Goal: Information Seeking & Learning: Learn about a topic

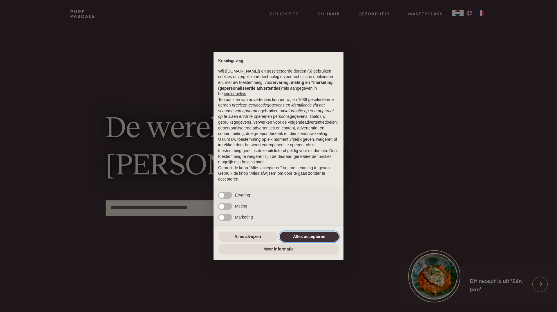
click at [314, 242] on button "Alles accepteren" at bounding box center [309, 236] width 59 height 10
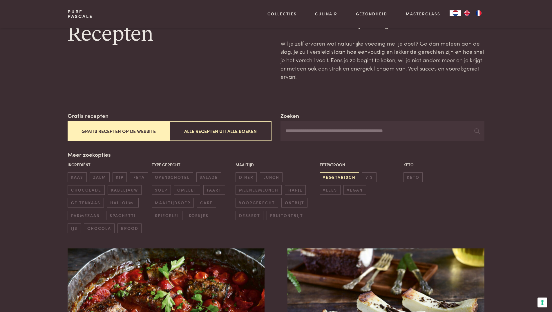
scroll to position [30, 0]
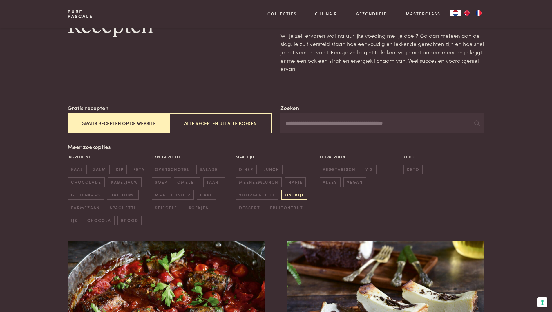
click at [298, 195] on span "ontbijt" at bounding box center [294, 195] width 26 height 10
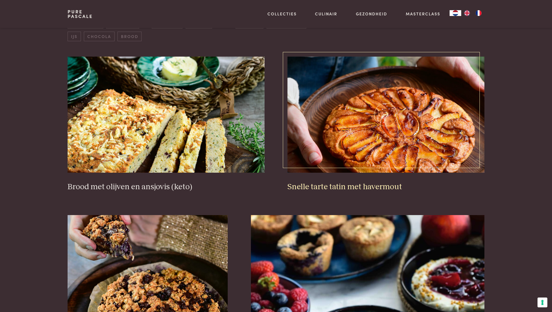
scroll to position [222, 0]
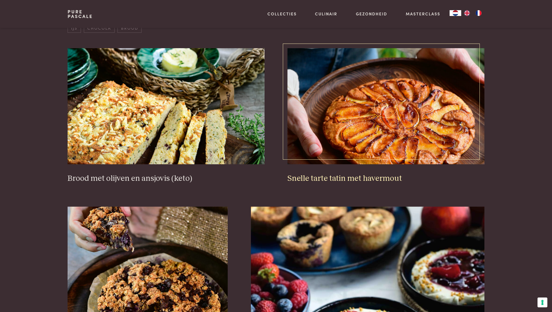
click at [450, 122] on img at bounding box center [385, 106] width 197 height 116
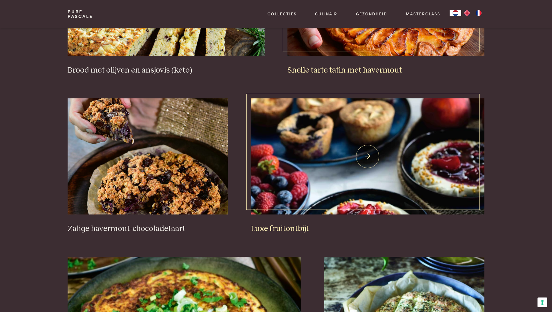
scroll to position [361, 0]
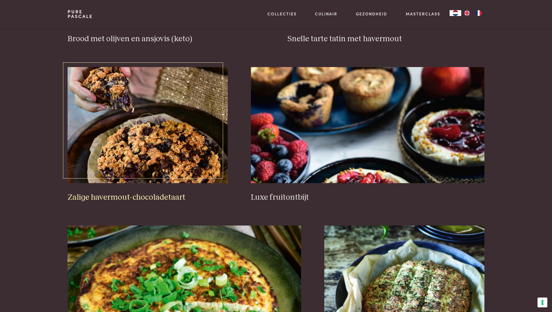
click at [162, 114] on img at bounding box center [148, 125] width 160 height 116
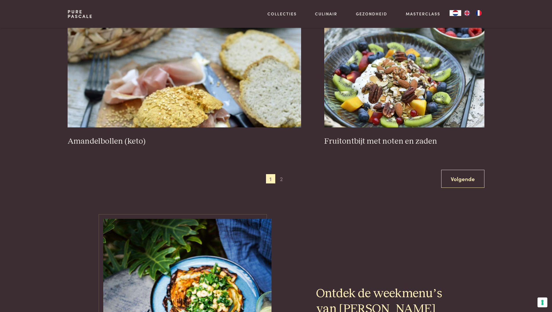
scroll to position [1072, 0]
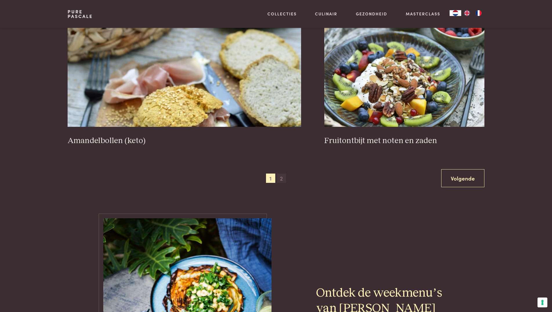
click at [281, 178] on span "2" at bounding box center [281, 177] width 9 height 9
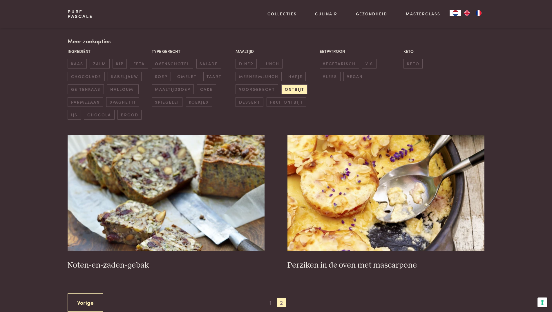
scroll to position [133, 0]
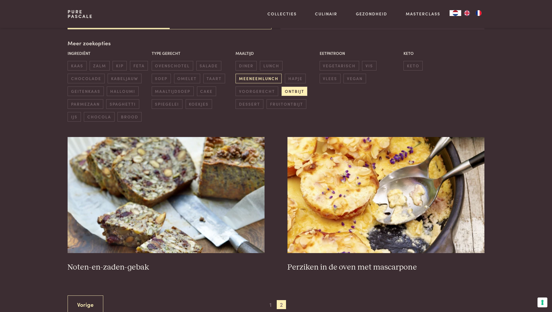
click at [249, 81] on span "meeneemlunch" at bounding box center [259, 79] width 46 height 10
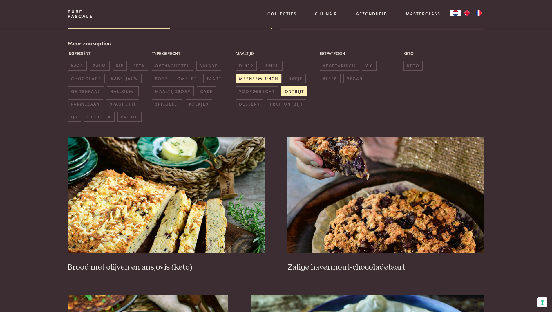
click at [292, 90] on span "ontbijt" at bounding box center [294, 91] width 26 height 10
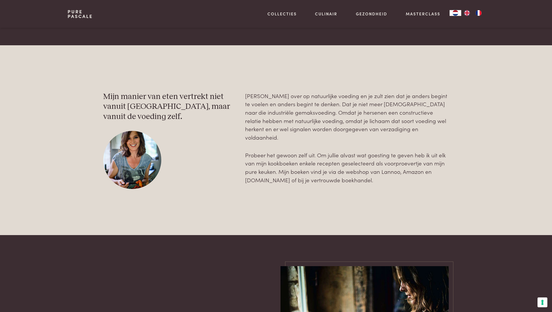
scroll to position [1642, 0]
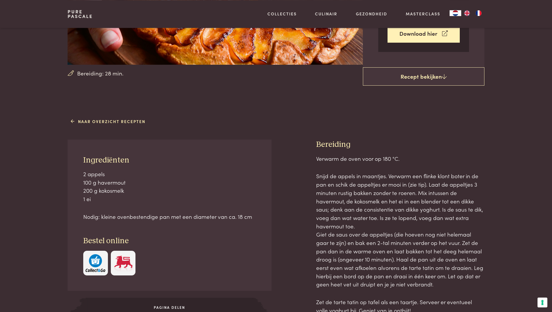
scroll to position [178, 0]
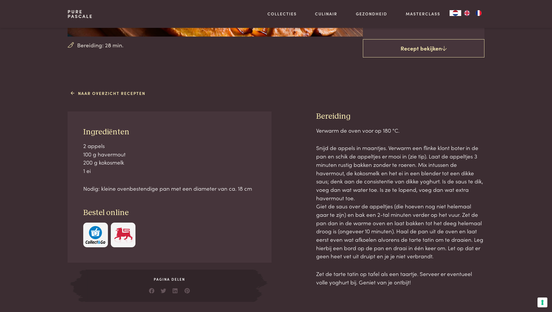
drag, startPoint x: 339, startPoint y: 184, endPoint x: 454, endPoint y: 259, distance: 137.7
click at [454, 259] on p "Snijd de appels in maantjes. Verwarm een flinke klont boter in de pan en schik …" at bounding box center [400, 202] width 168 height 117
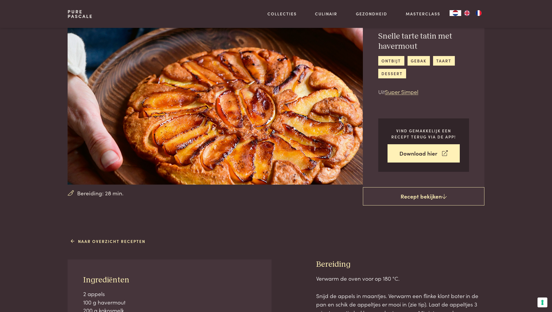
scroll to position [59, 0]
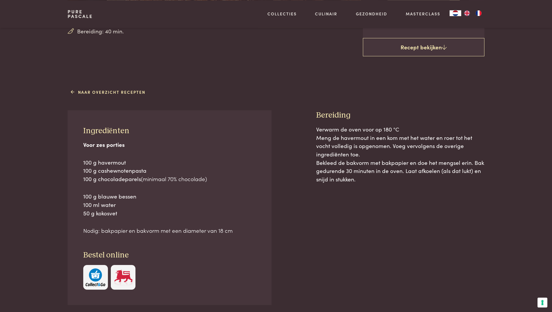
scroll to position [207, 0]
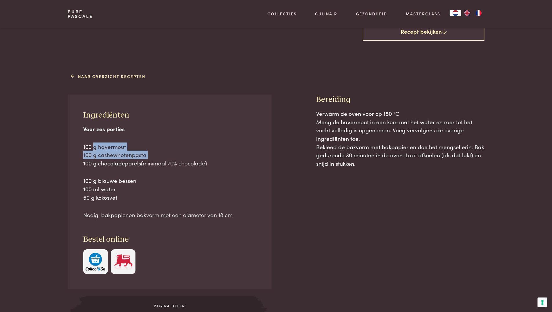
drag, startPoint x: 93, startPoint y: 148, endPoint x: 158, endPoint y: 153, distance: 65.4
click at [158, 153] on p "100 g havermout 100 g cashewnotenpasta 100 g chocoladeparels (minimaal 70% choc…" at bounding box center [169, 154] width 173 height 25
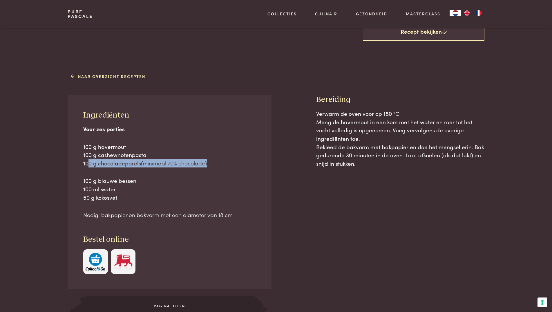
drag, startPoint x: 88, startPoint y: 160, endPoint x: 218, endPoint y: 161, distance: 129.4
click at [218, 161] on p "100 g havermout 100 g cashewnotenpasta 100 g chocoladeparels (minimaal 70% choc…" at bounding box center [169, 154] width 173 height 25
click at [219, 160] on p "100 g havermout 100 g cashewnotenpasta 100 g chocoladeparels (minimaal 70% choc…" at bounding box center [169, 154] width 173 height 25
